Goal: Task Accomplishment & Management: Manage account settings

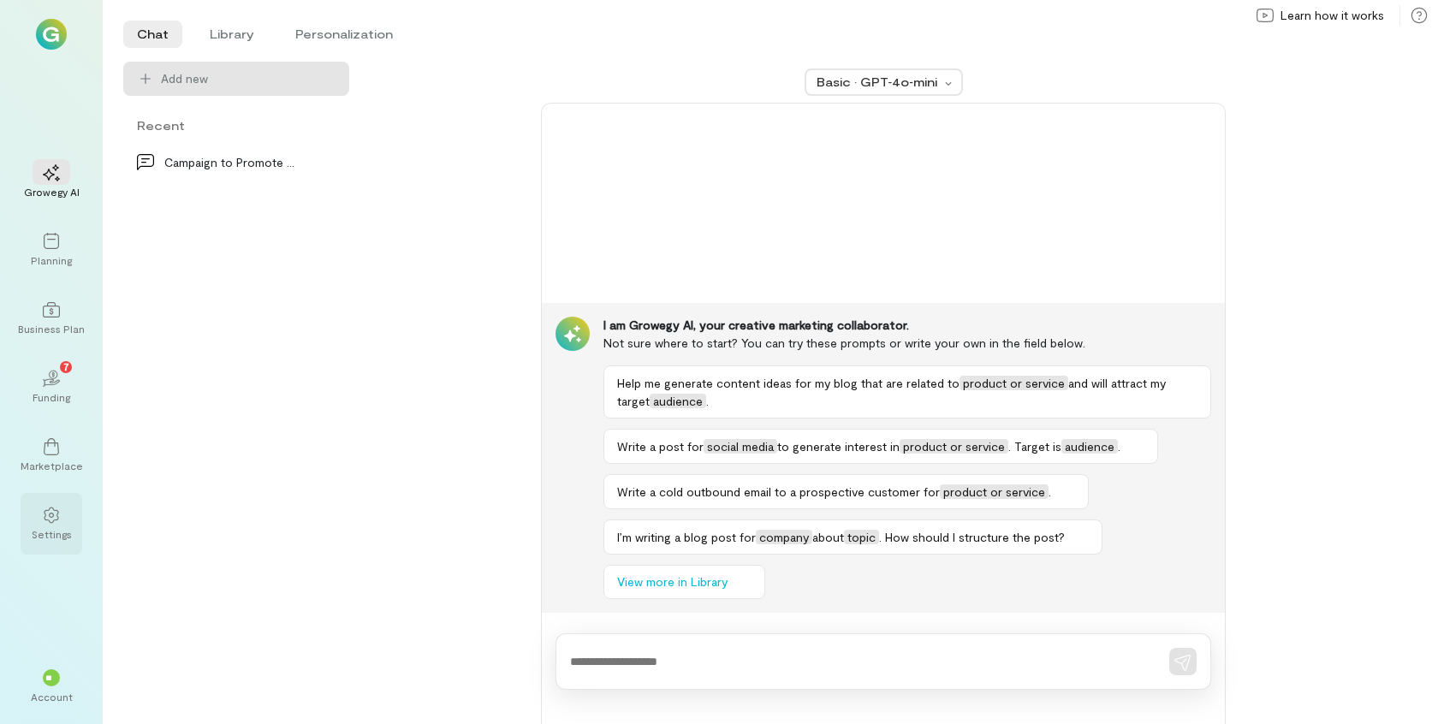
click at [54, 507] on icon at bounding box center [51, 515] width 17 height 17
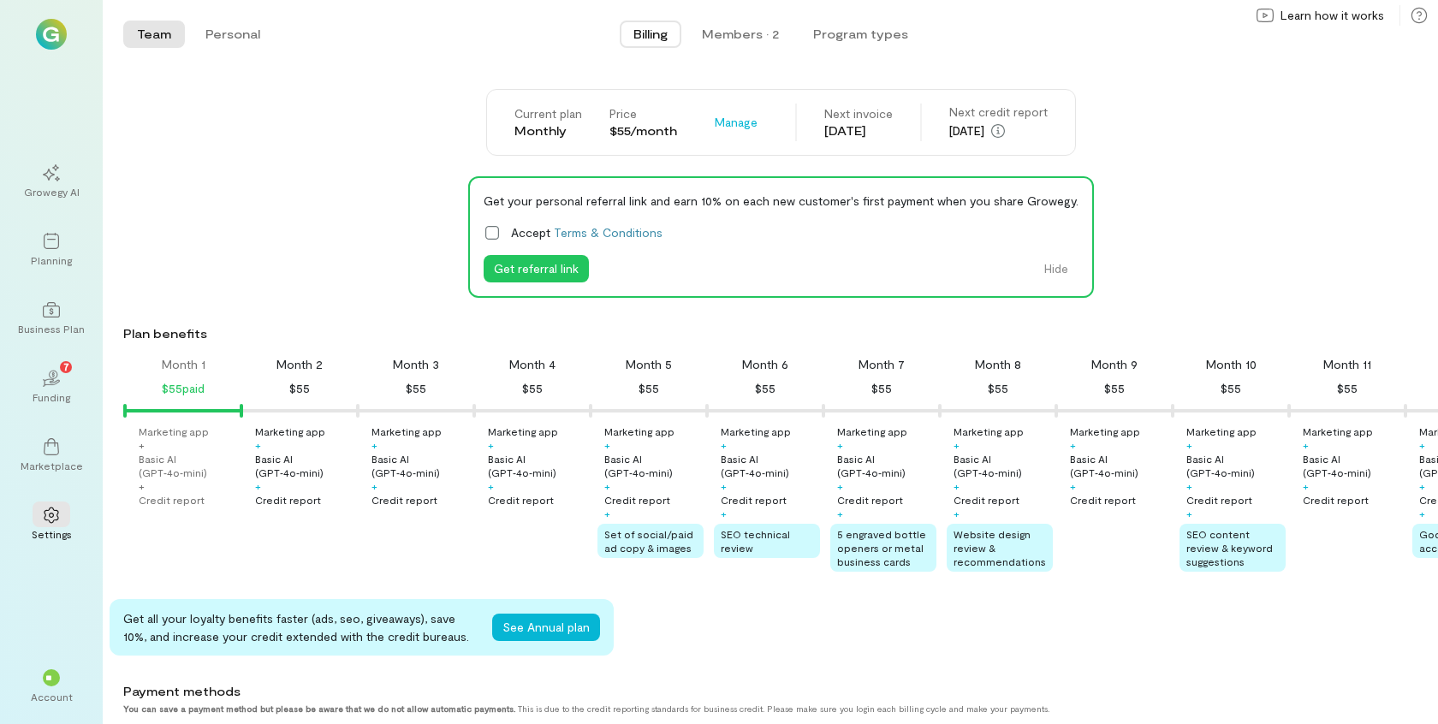
click at [185, 499] on div "Credit report" at bounding box center [172, 500] width 66 height 14
click at [184, 499] on div "Credit report" at bounding box center [172, 500] width 66 height 14
